Goal: Task Accomplishment & Management: Complete application form

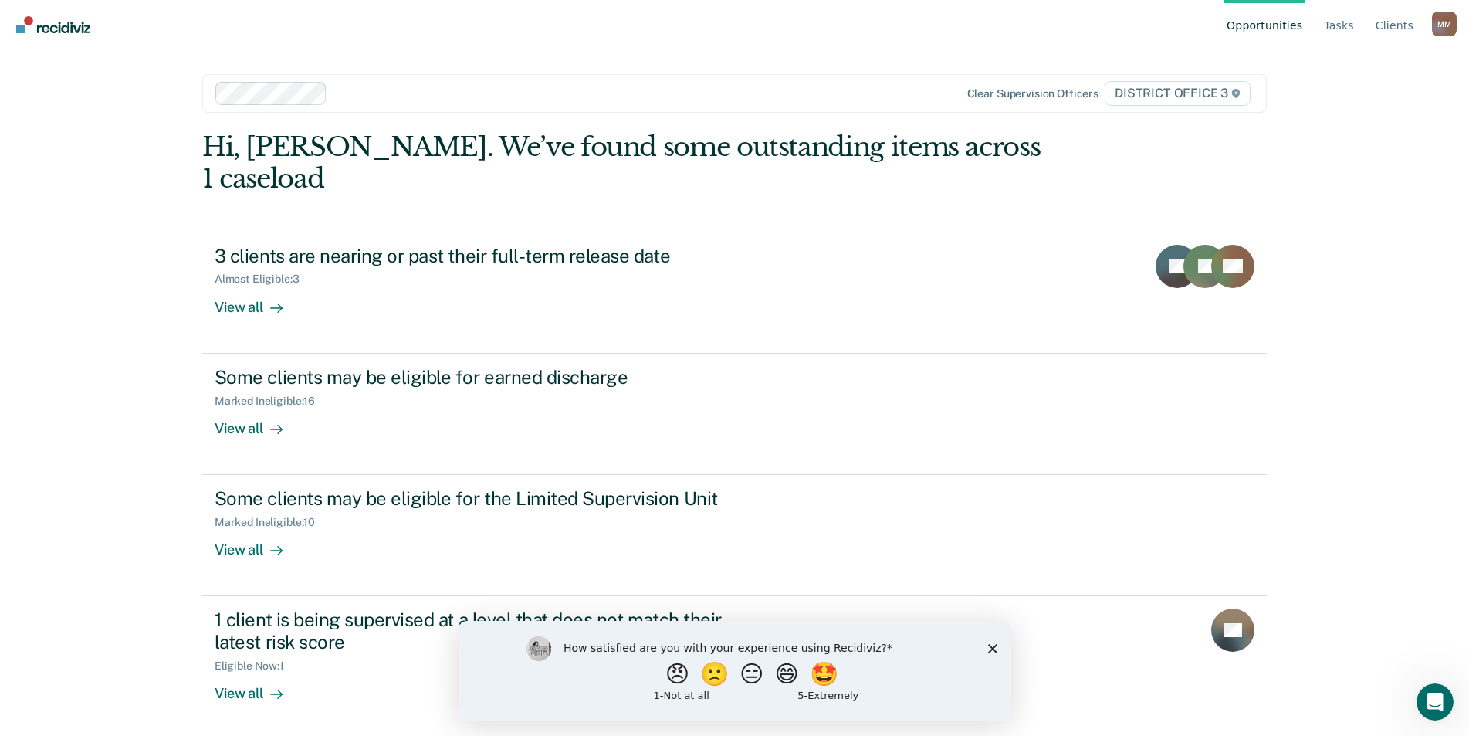
click at [989, 655] on div "How satisfied are you with your experience using Recidiviz? 😠 🙁 😑 😄 🤩 1 - Not a…" at bounding box center [734, 670] width 553 height 100
click at [990, 652] on div "How satisfied are you with your experience using Recidiviz? 😠 🙁 😑 😄 🤩 1 - Not a…" at bounding box center [734, 670] width 553 height 100
click at [991, 650] on icon "Close survey" at bounding box center [991, 647] width 9 height 9
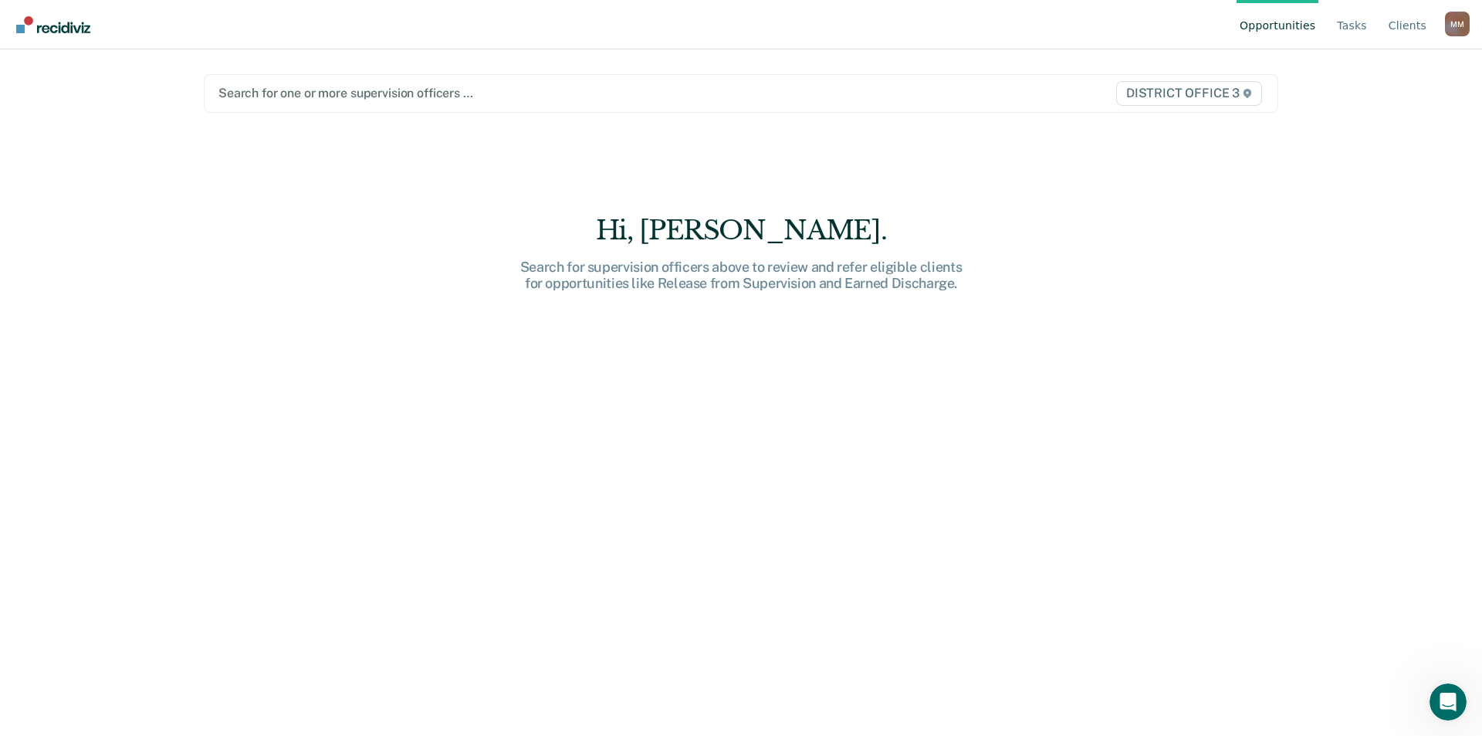
click at [301, 93] on div at bounding box center [583, 93] width 731 height 18
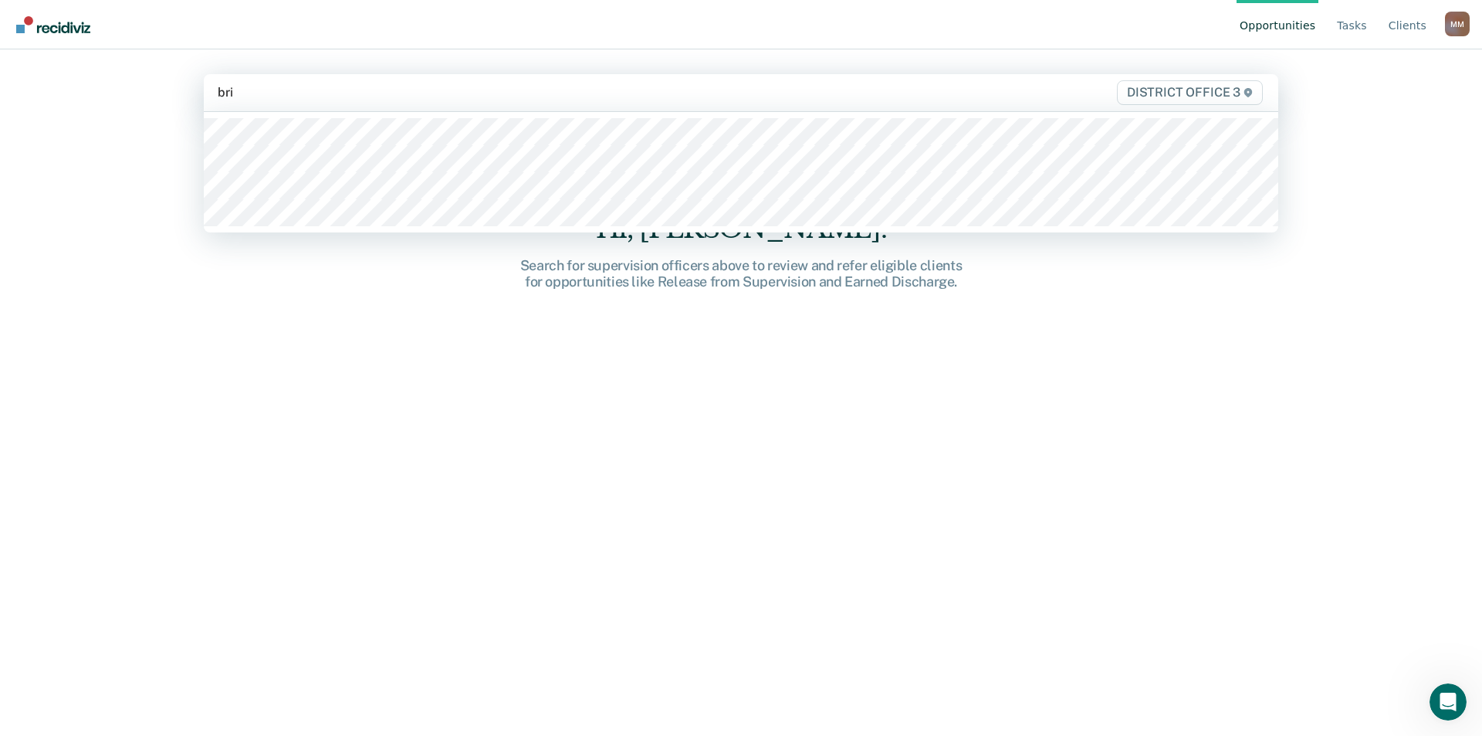
type input "brig"
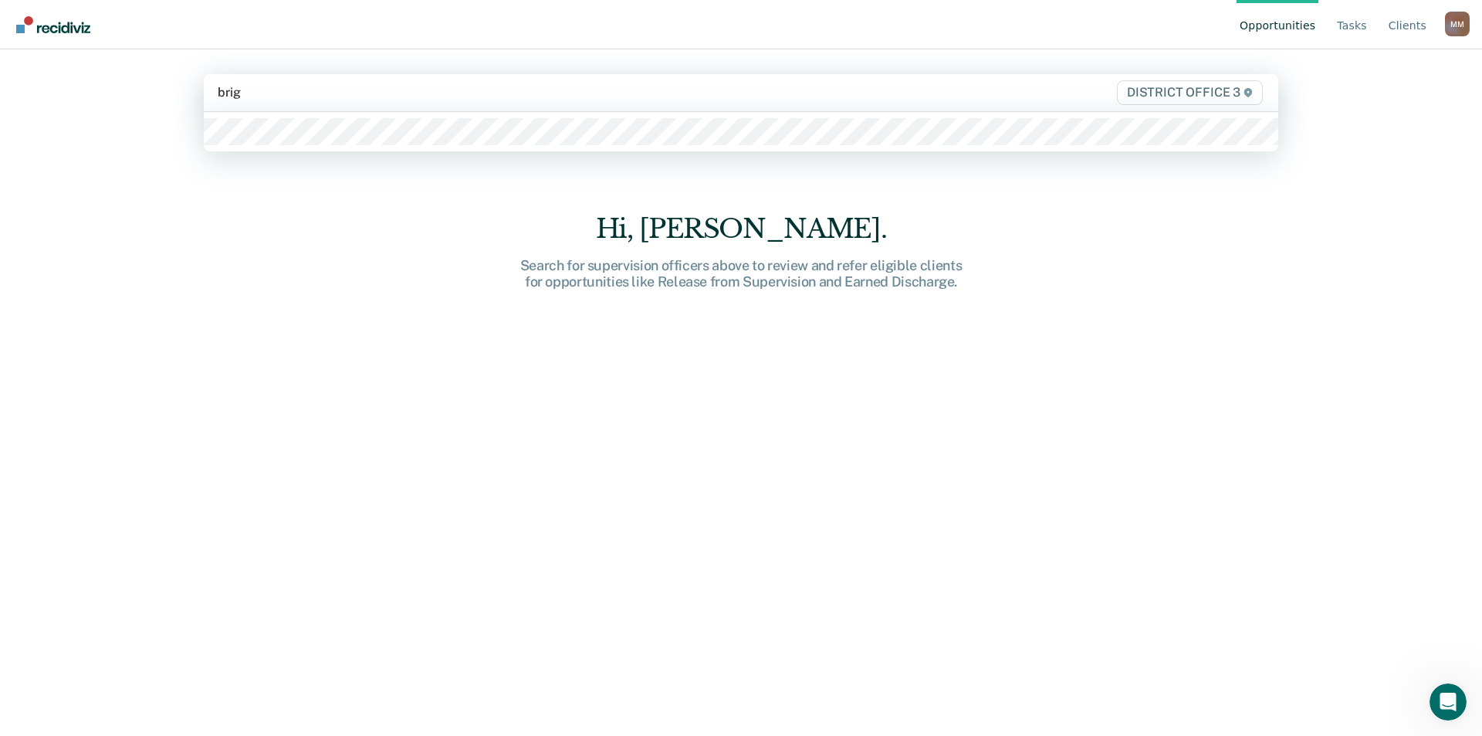
click at [299, 111] on div at bounding box center [741, 131] width 1074 height 40
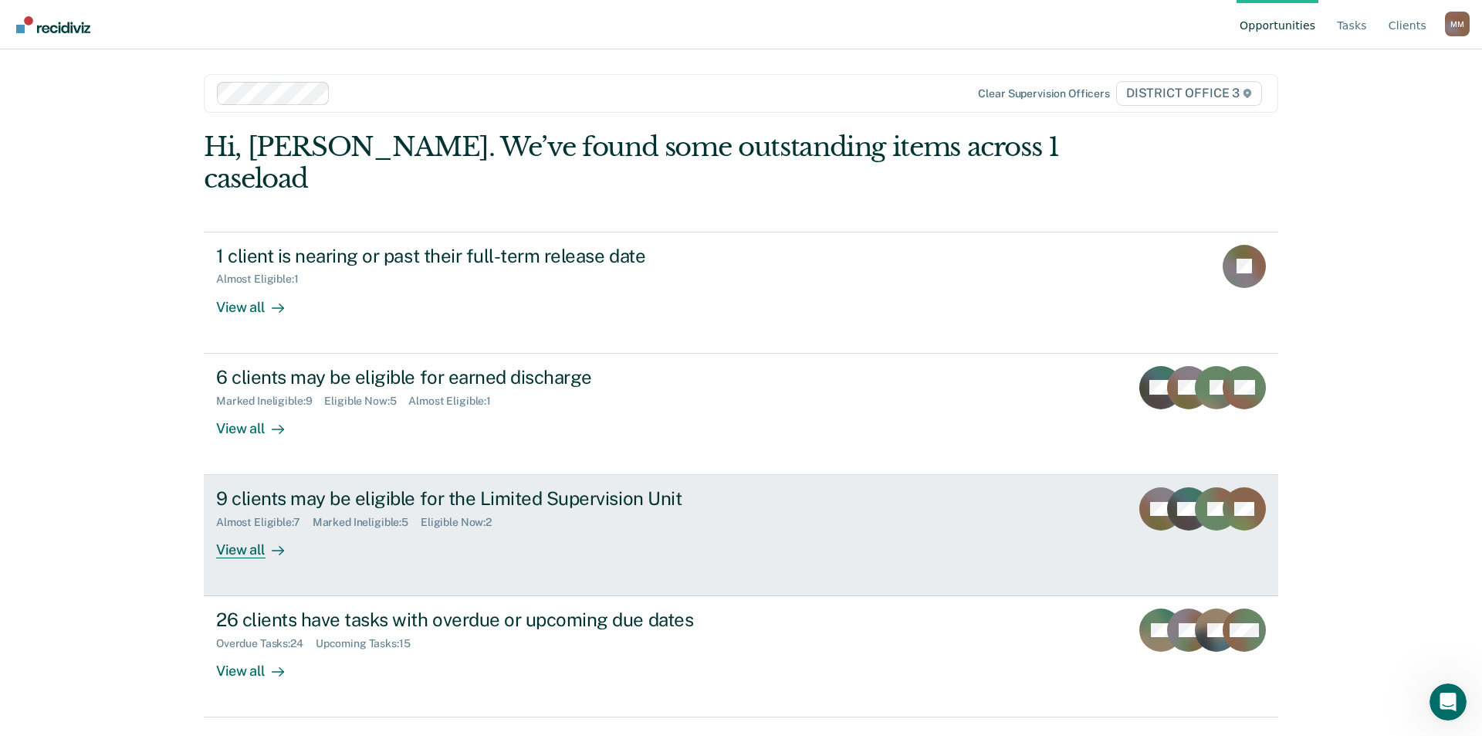
click at [255, 529] on div "View all" at bounding box center [259, 544] width 86 height 30
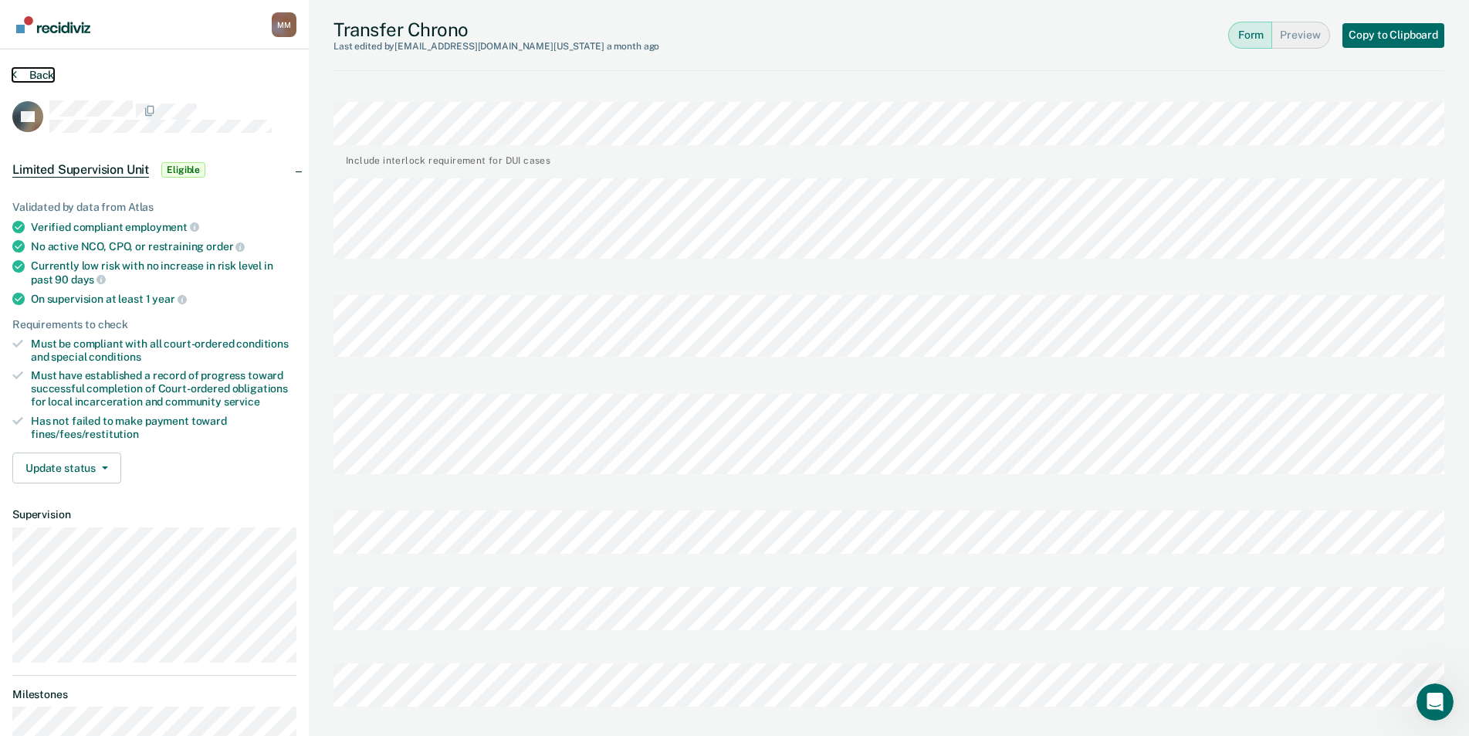
click at [31, 76] on button "Back" at bounding box center [33, 75] width 42 height 14
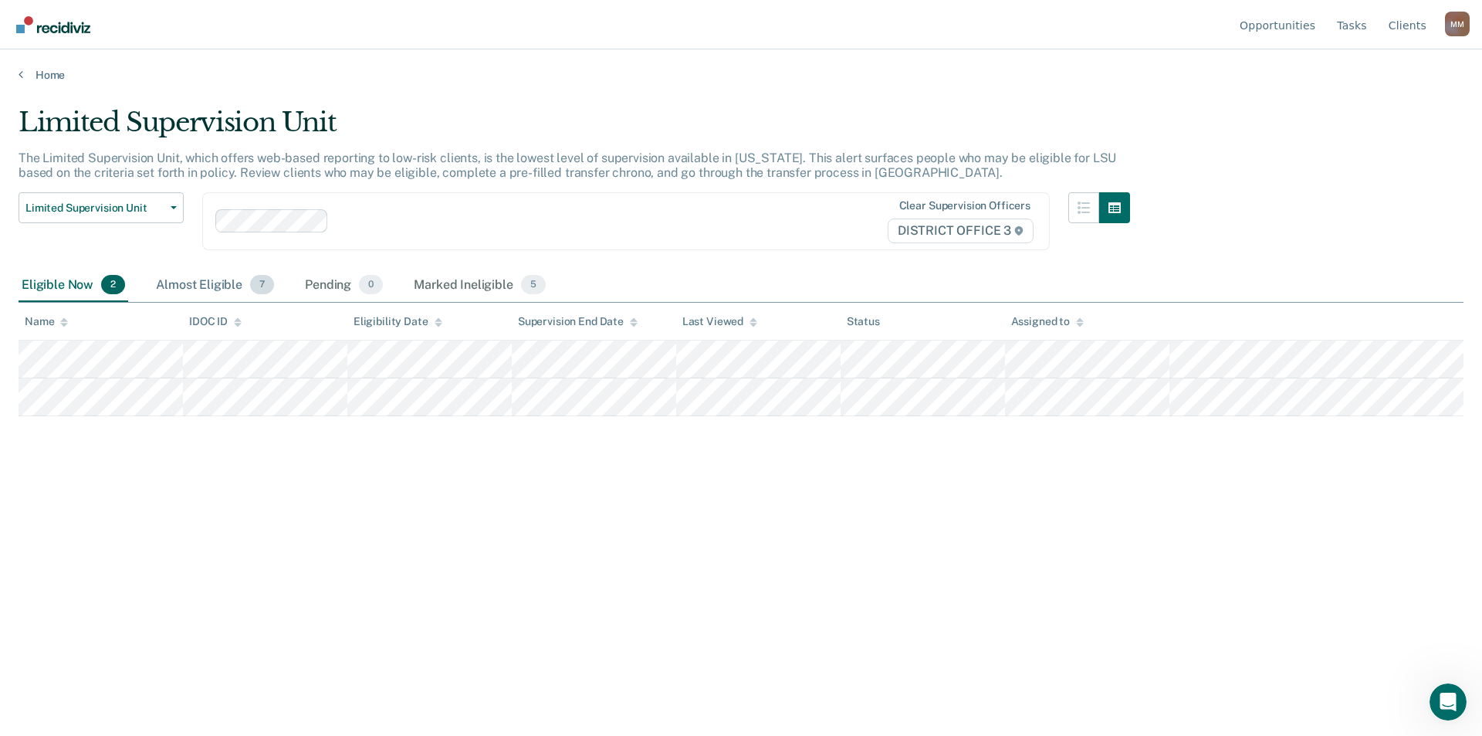
click at [191, 282] on div "Almost Eligible 7" at bounding box center [215, 286] width 124 height 34
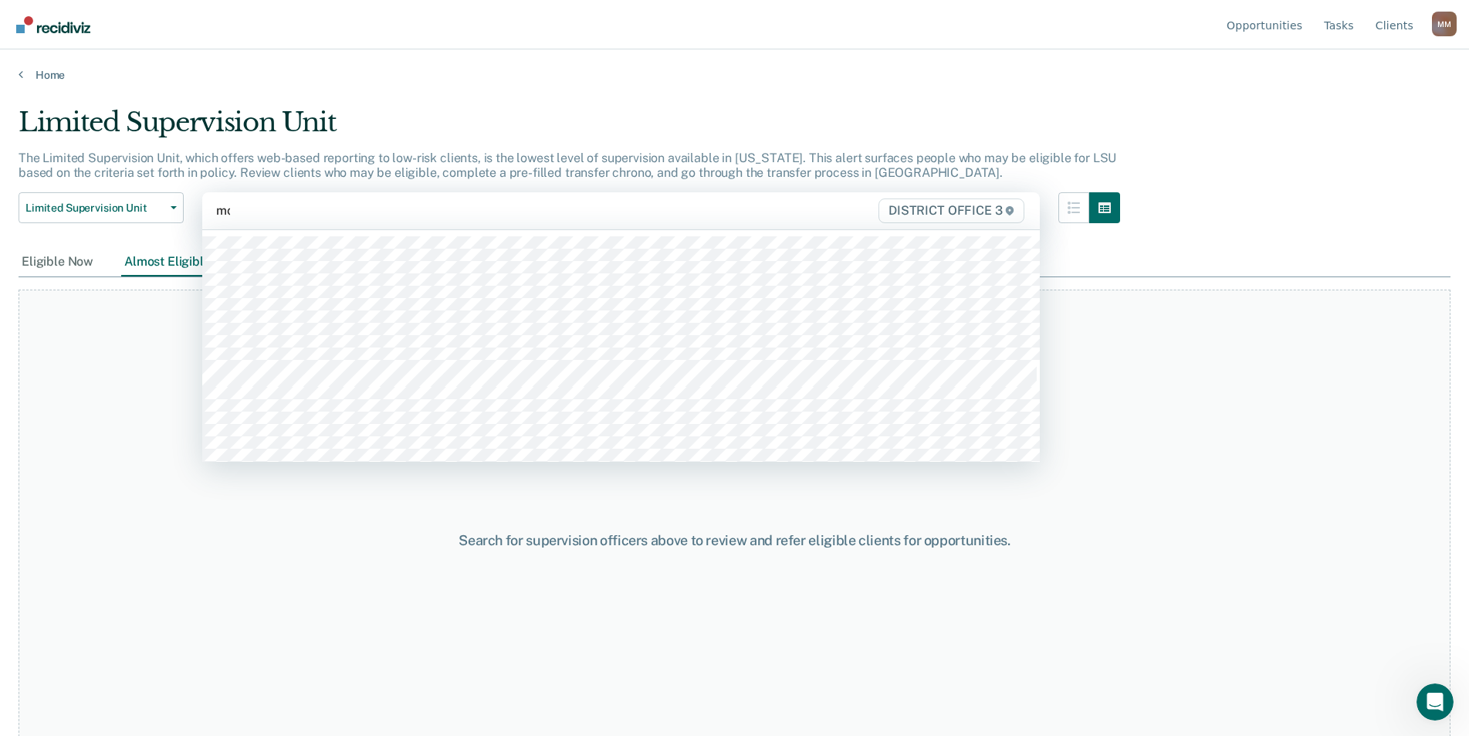
type input "[PERSON_NAME]"
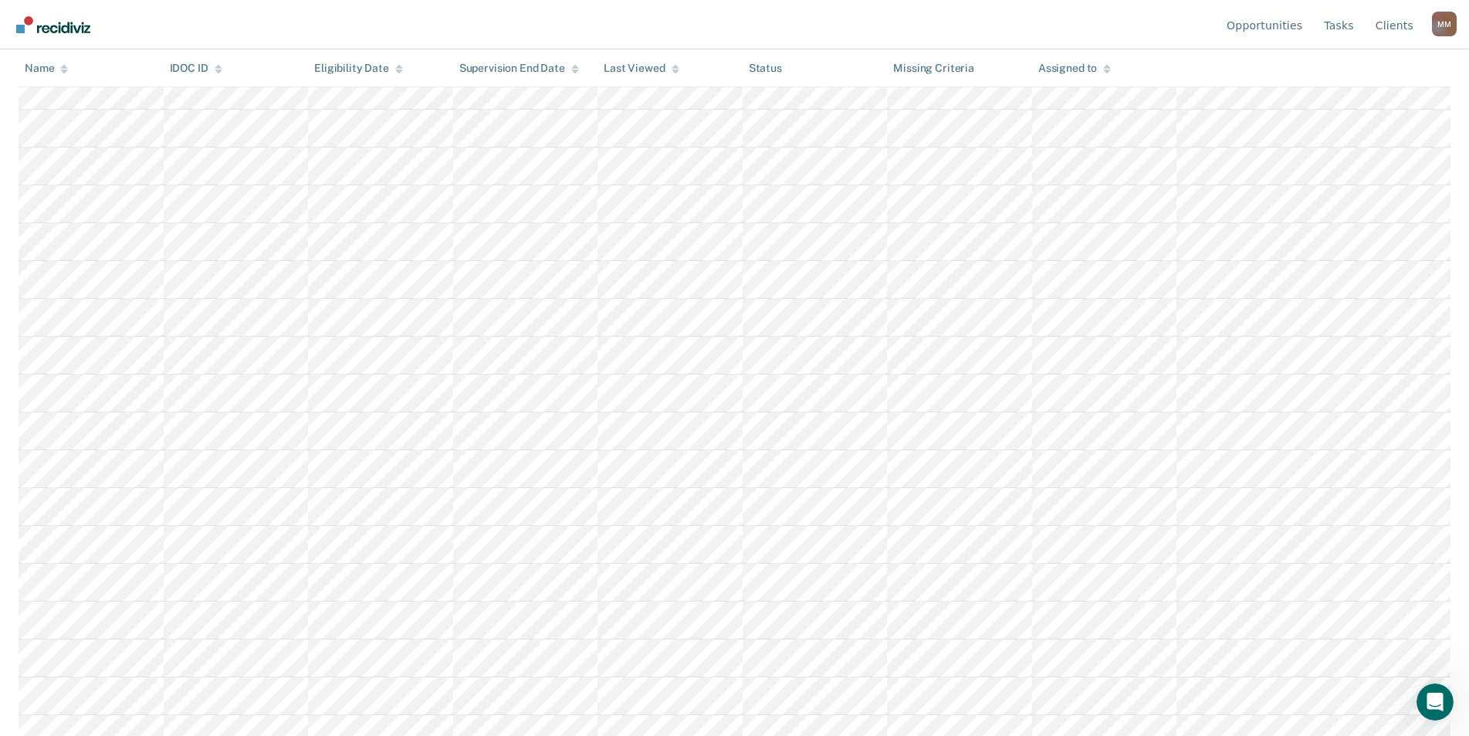
scroll to position [309, 0]
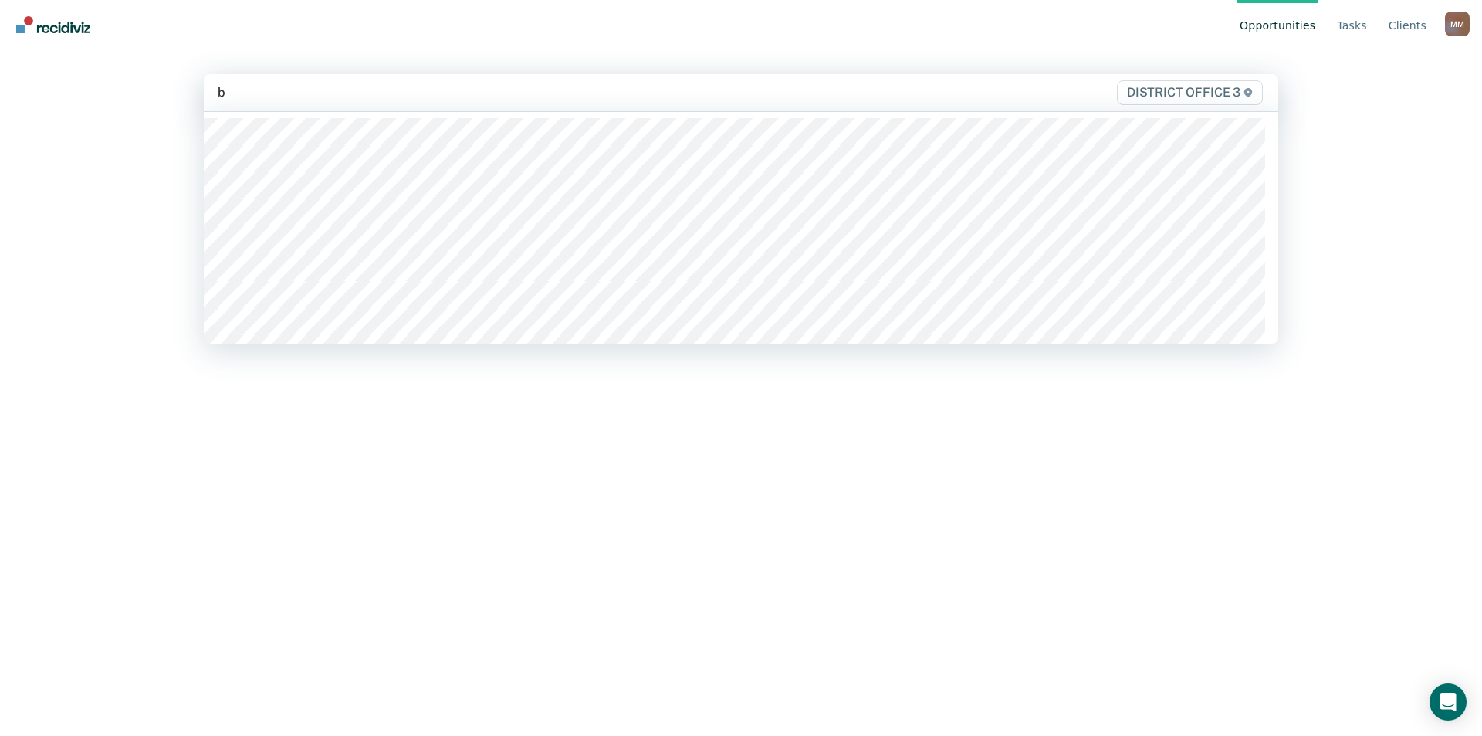
type input "br"
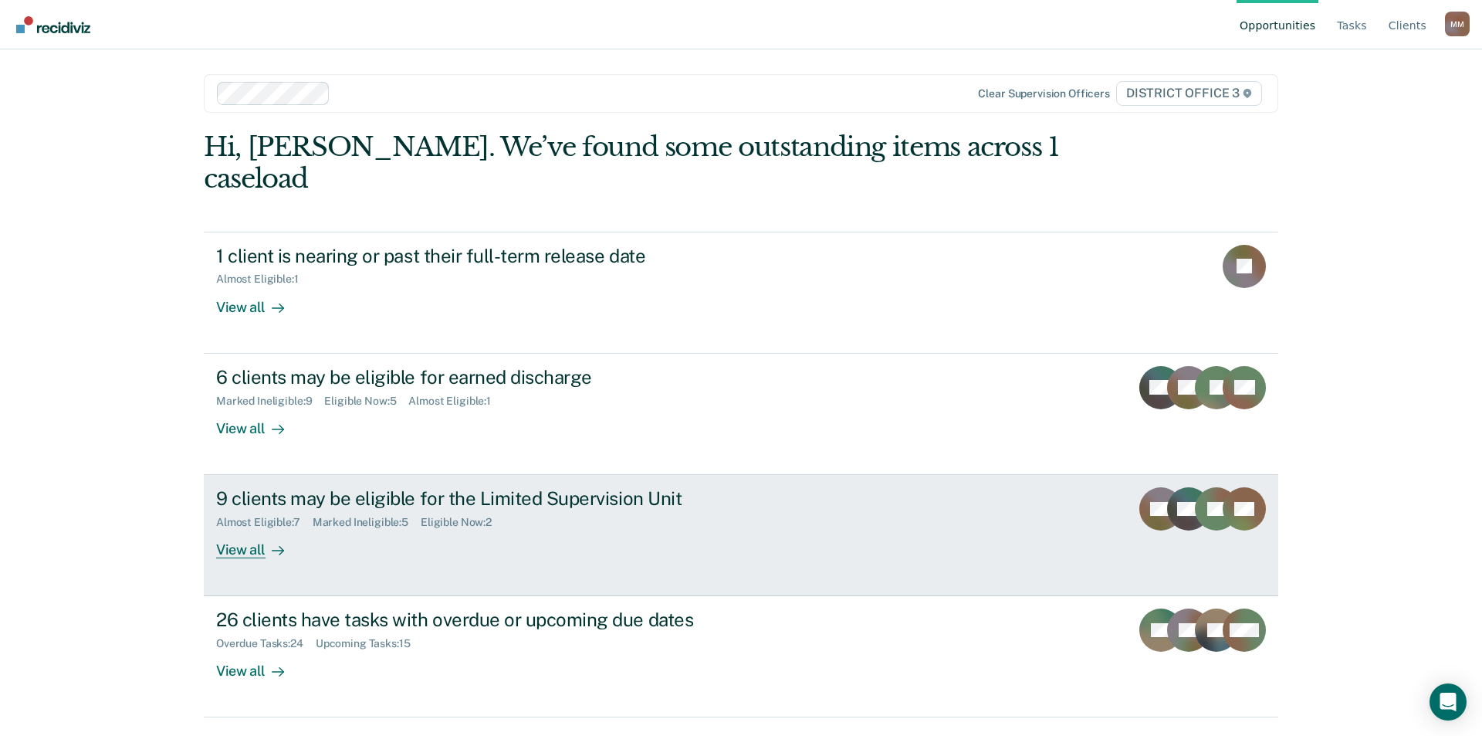
click at [264, 529] on div "View all" at bounding box center [259, 544] width 86 height 30
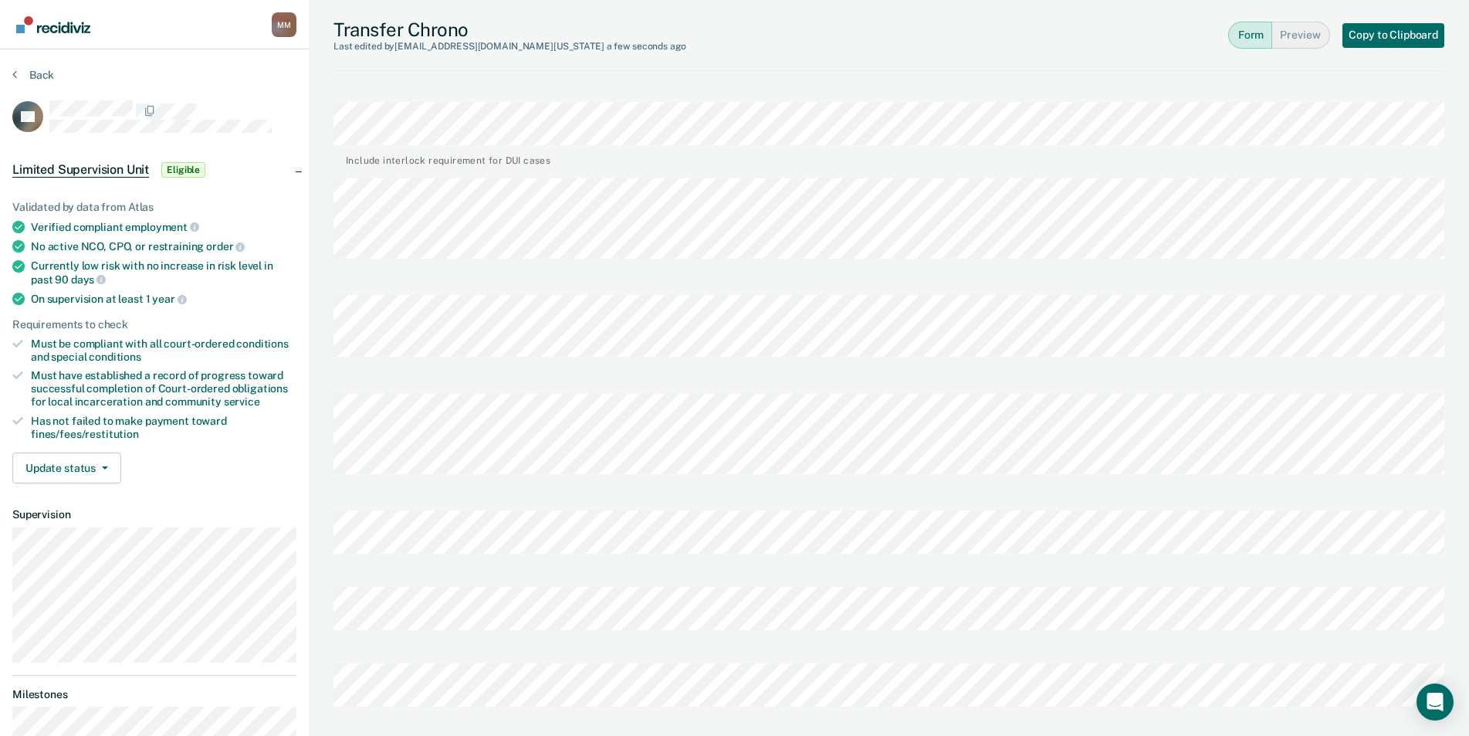
click at [161, 540] on div "Martinez, Mona M M Profile How it works Log Out Back GB Limited Supervision Uni…" at bounding box center [734, 665] width 1469 height 1330
click at [488, 550] on div at bounding box center [888, 536] width 1111 height 76
